Goal: Entertainment & Leisure: Consume media (video, audio)

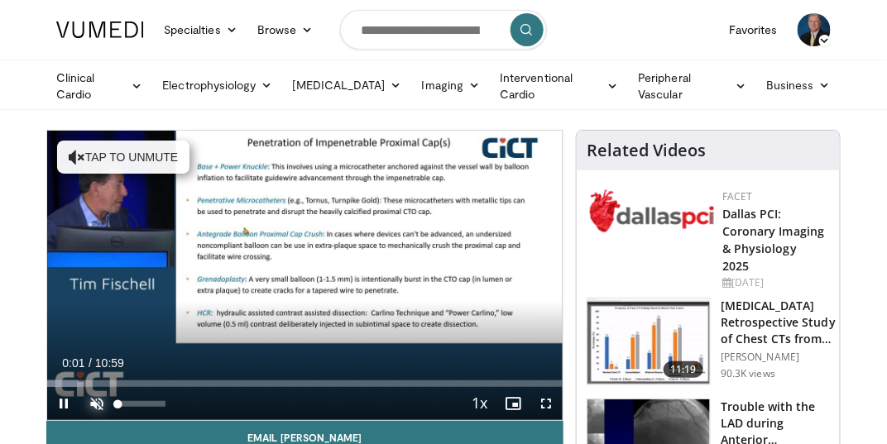
click at [95, 400] on span "Video Player" at bounding box center [96, 403] width 33 height 33
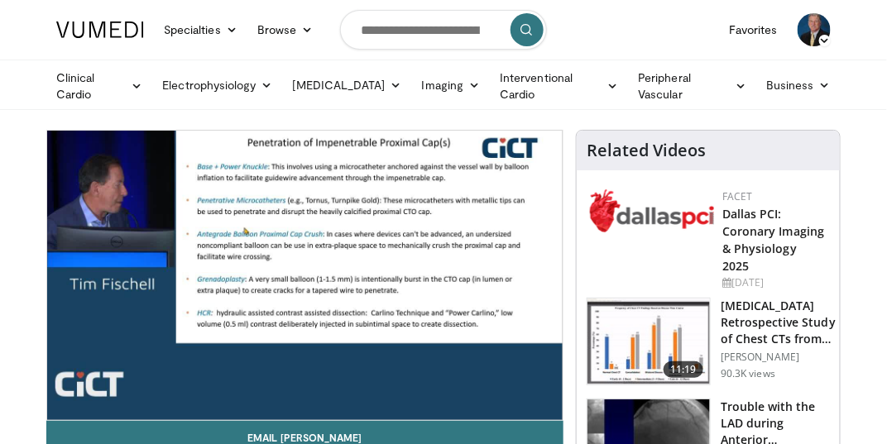
click at [545, 400] on div "10 seconds Tap to unmute" at bounding box center [304, 276] width 515 height 290
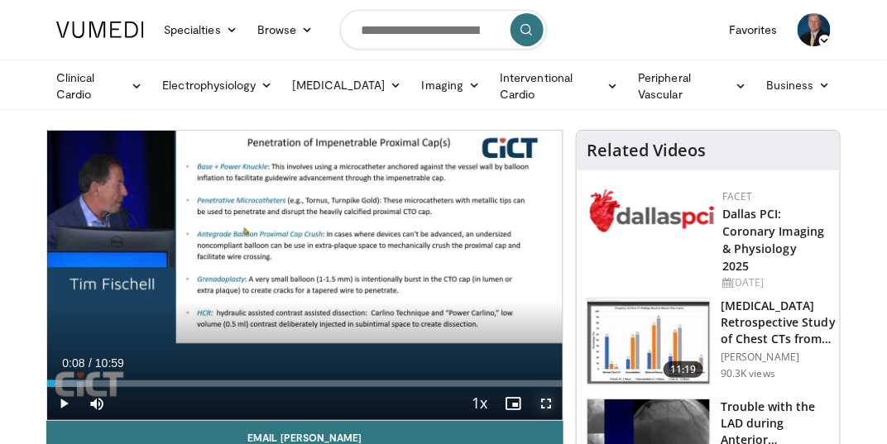
click at [545, 400] on span "Video Player" at bounding box center [546, 403] width 33 height 33
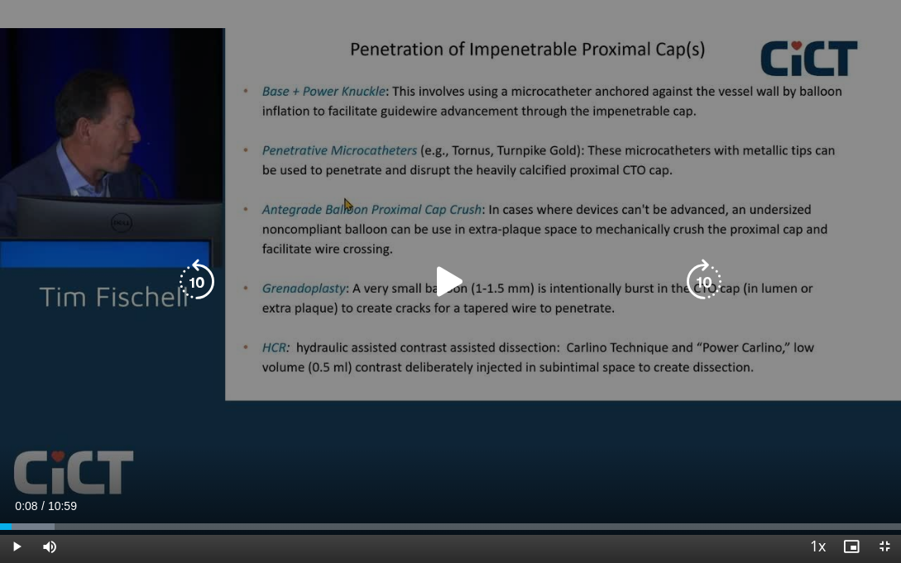
click at [444, 281] on icon "Video Player" at bounding box center [450, 282] width 46 height 46
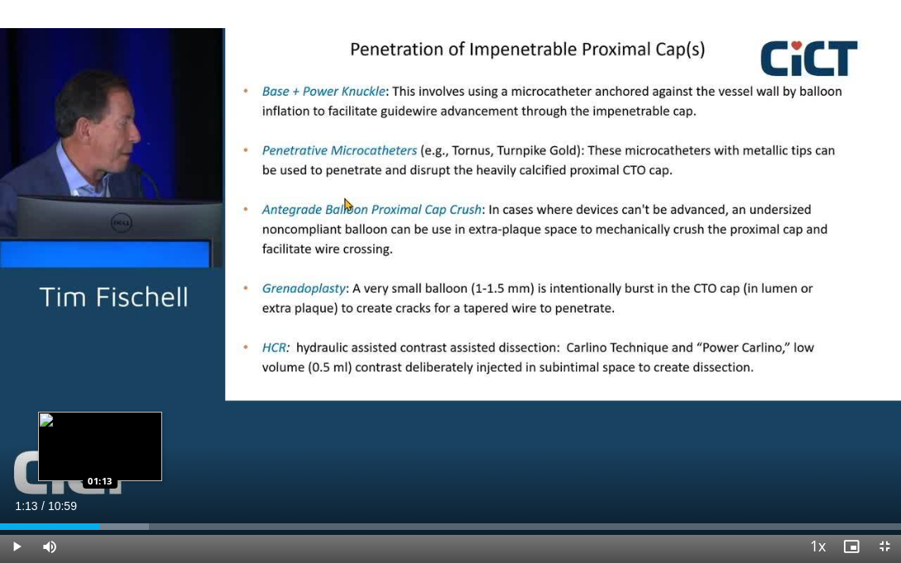
click at [99, 444] on div "Loaded : 16.54% 01:13 01:13" at bounding box center [450, 527] width 901 height 7
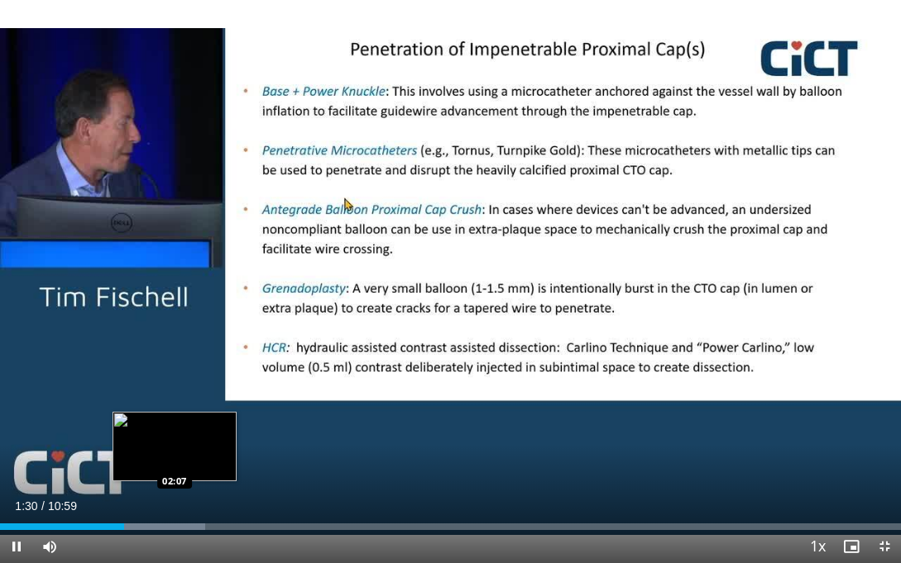
click at [174, 444] on div "Progress Bar" at bounding box center [144, 527] width 120 height 7
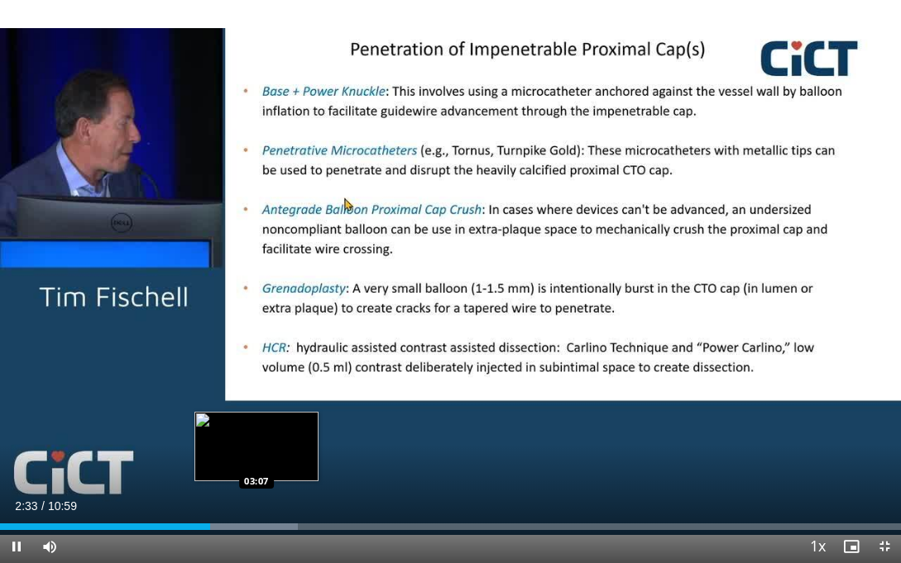
click at [256, 444] on div "Loaded : 33.10% 02:33 03:07" at bounding box center [450, 527] width 901 height 7
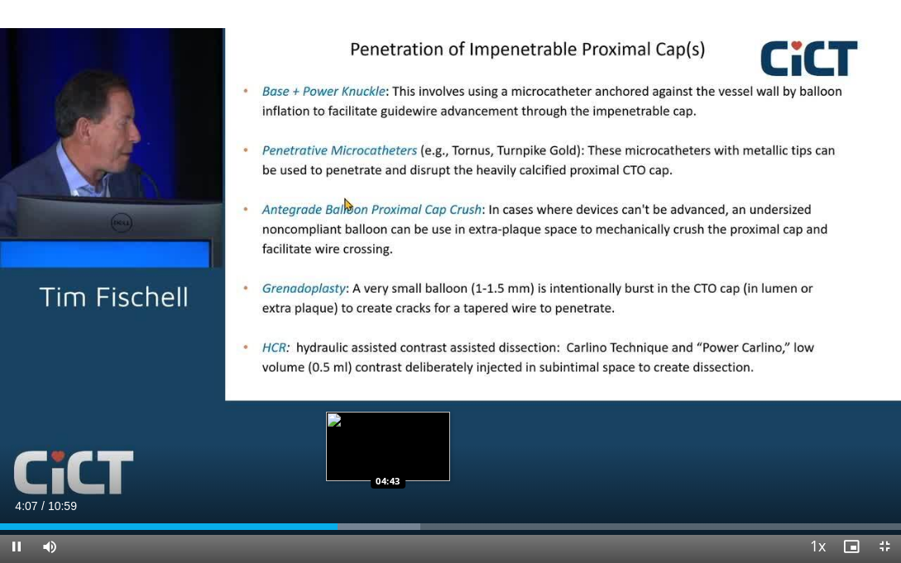
click at [387, 444] on div "Loaded : 46.64% 04:07 04:43" at bounding box center [450, 527] width 901 height 7
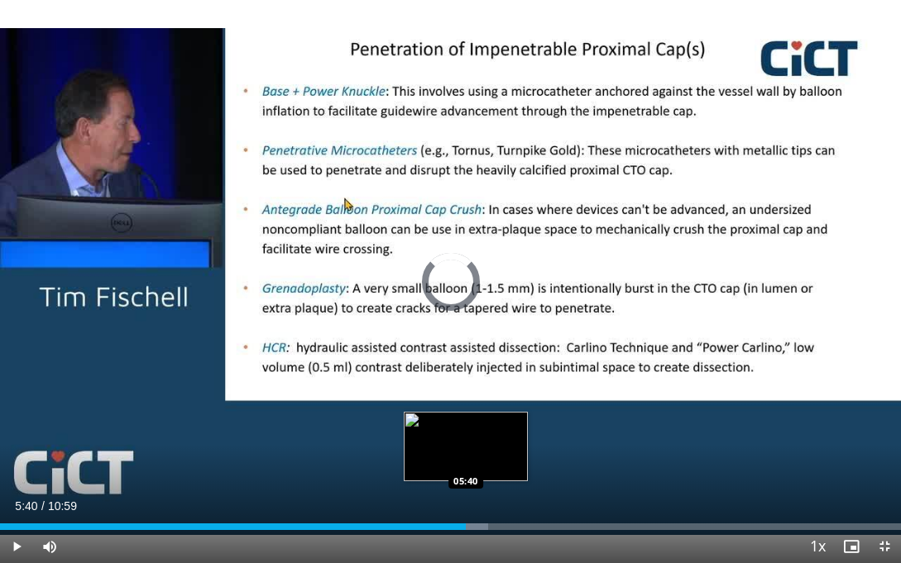
click at [465, 444] on div "Loaded : 54.16% 05:40 05:40" at bounding box center [450, 523] width 901 height 16
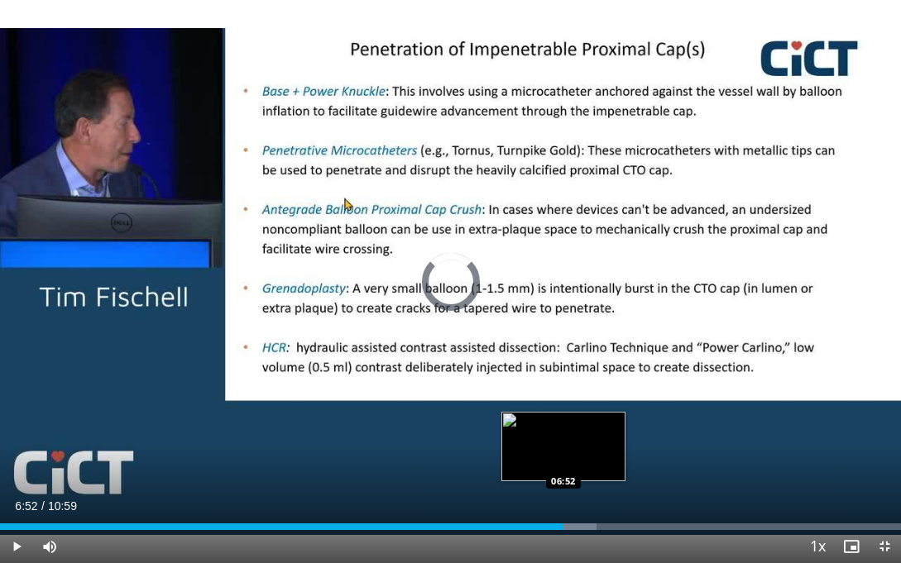
click at [563, 444] on div "Progress Bar" at bounding box center [532, 527] width 129 height 7
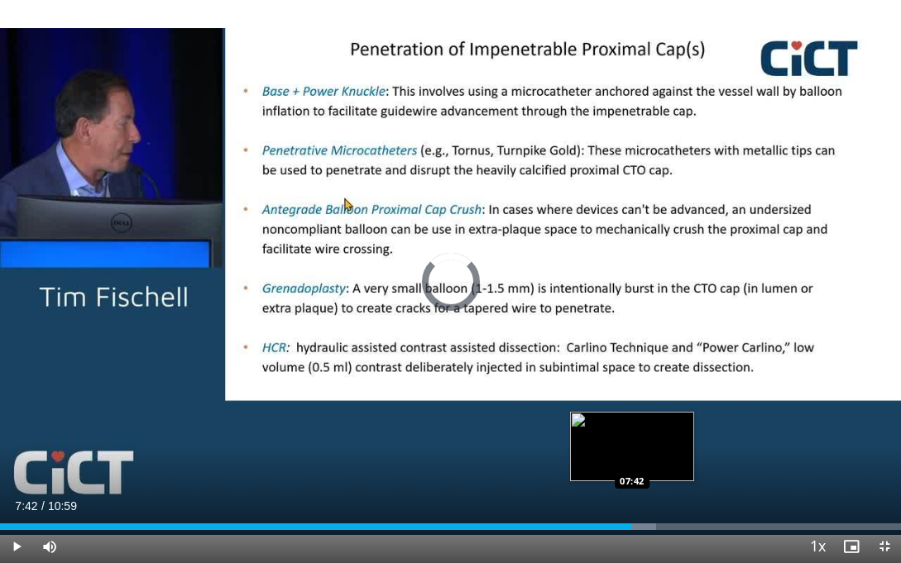
click at [631, 444] on div "Loaded : 72.82% 06:57 07:42" at bounding box center [450, 527] width 901 height 7
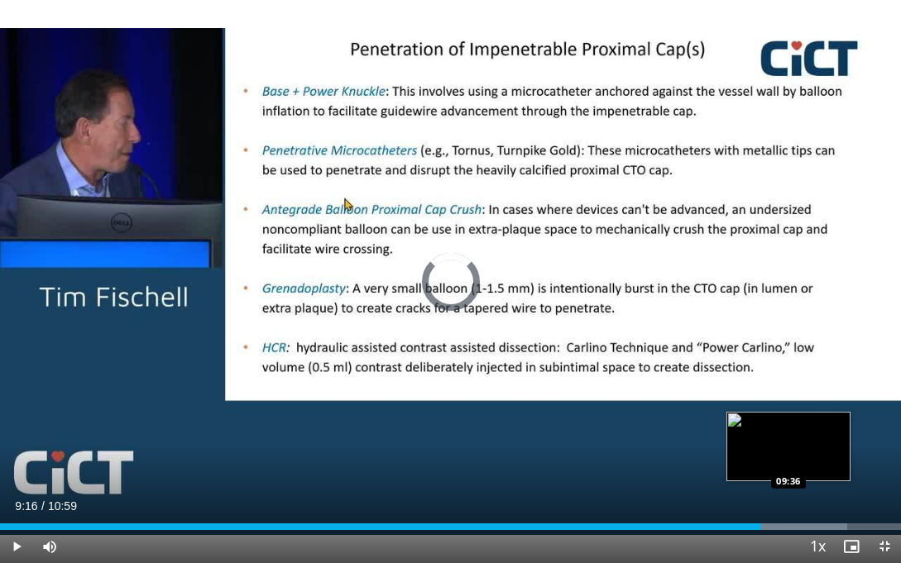
click at [788, 444] on div "Loaded : 94.05% 09:16 09:36" at bounding box center [450, 523] width 901 height 16
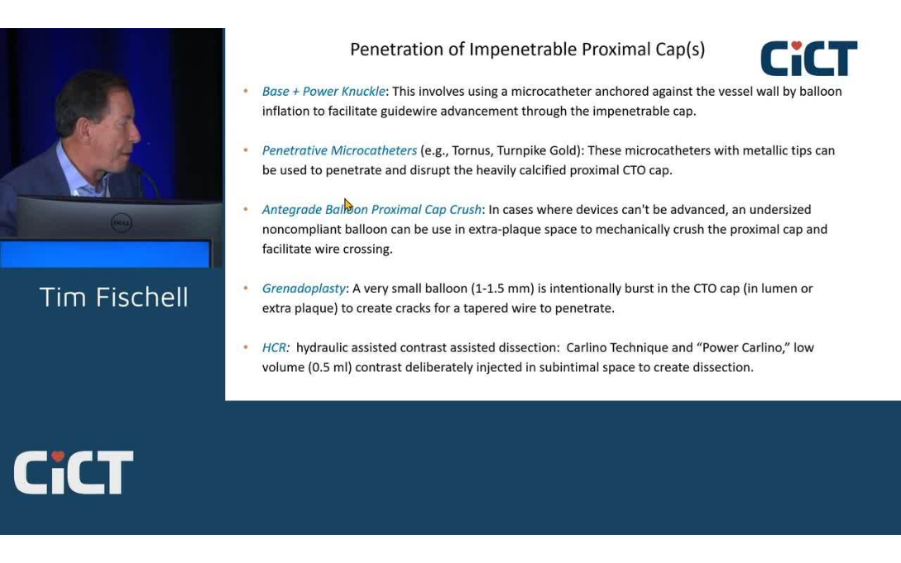
click at [832, 444] on div "10 seconds Tap to unmute" at bounding box center [450, 281] width 901 height 563
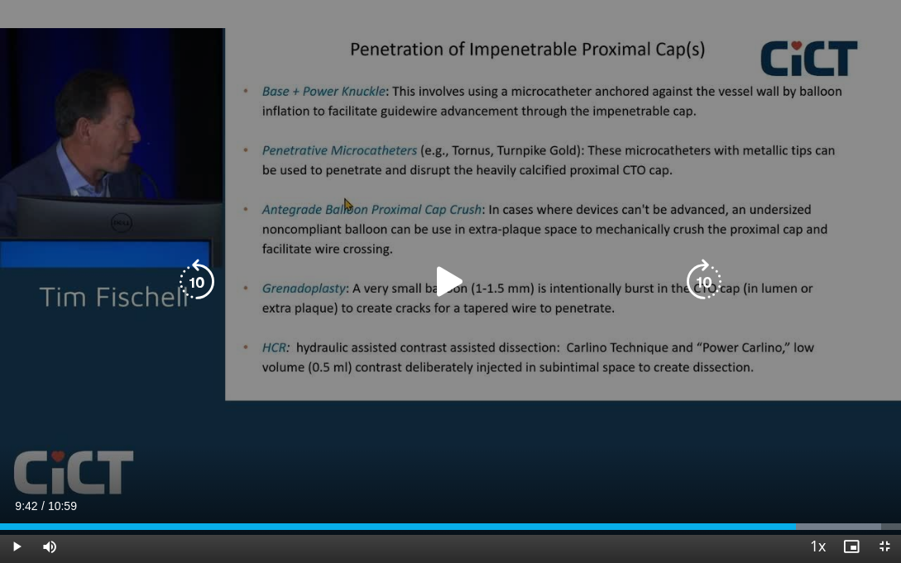
click at [690, 444] on div "10 seconds Tap to unmute" at bounding box center [450, 281] width 901 height 563
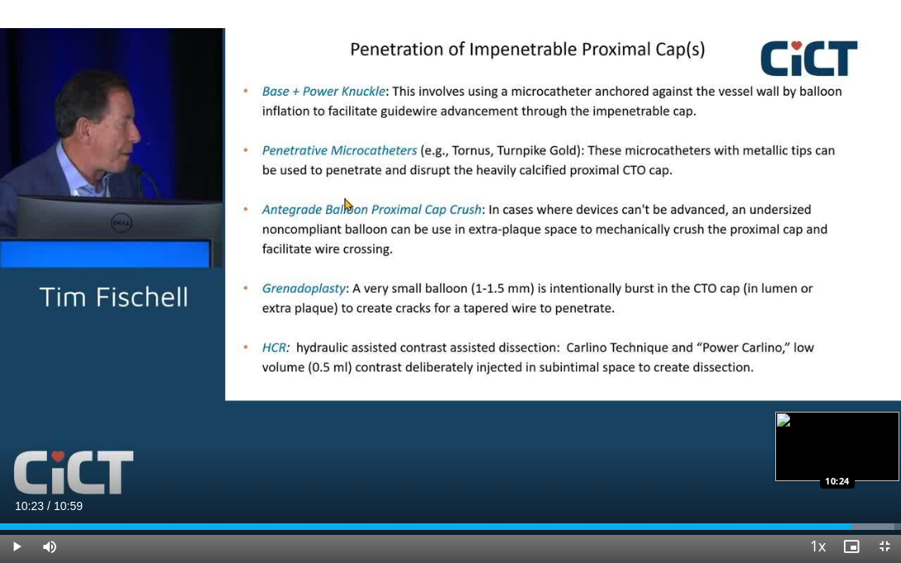
click at [852, 444] on div "Progress Bar" at bounding box center [831, 527] width 127 height 7
